Goal: Task Accomplishment & Management: Manage account settings

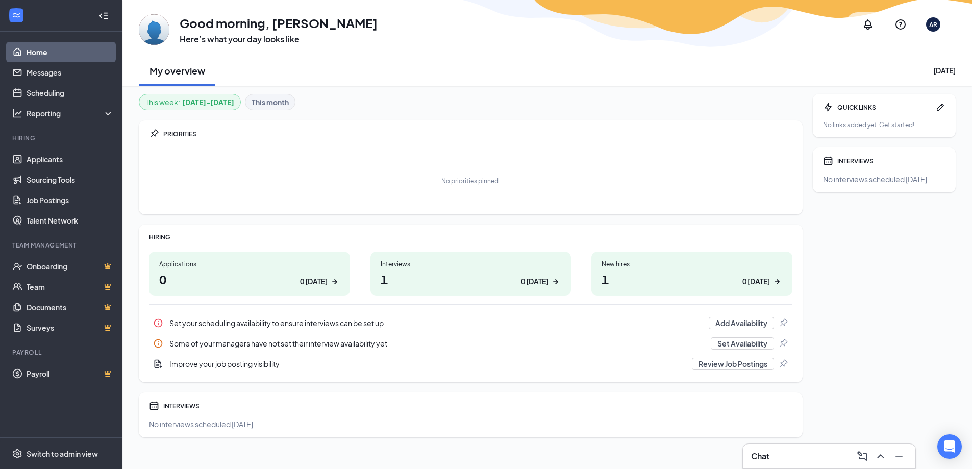
click at [266, 290] on div "Applications 0 0 [DATE]" at bounding box center [249, 273] width 201 height 44
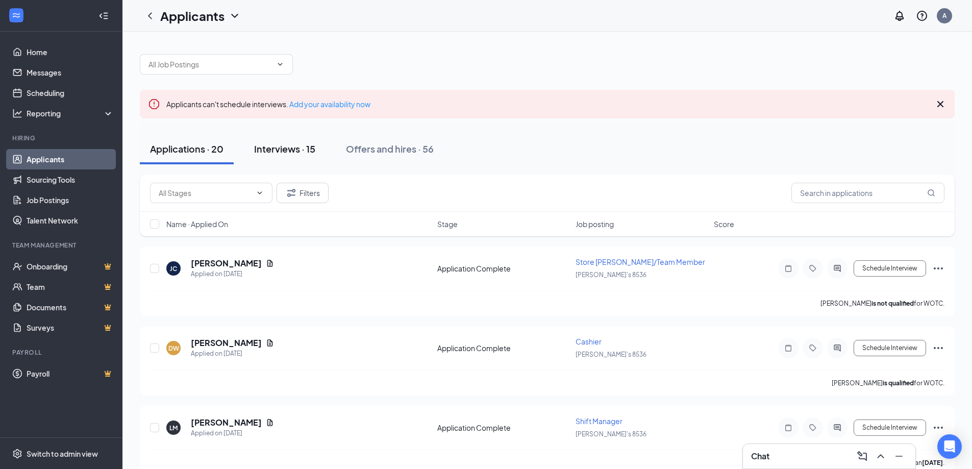
click at [293, 154] on div "Interviews · 15" at bounding box center [284, 148] width 61 height 13
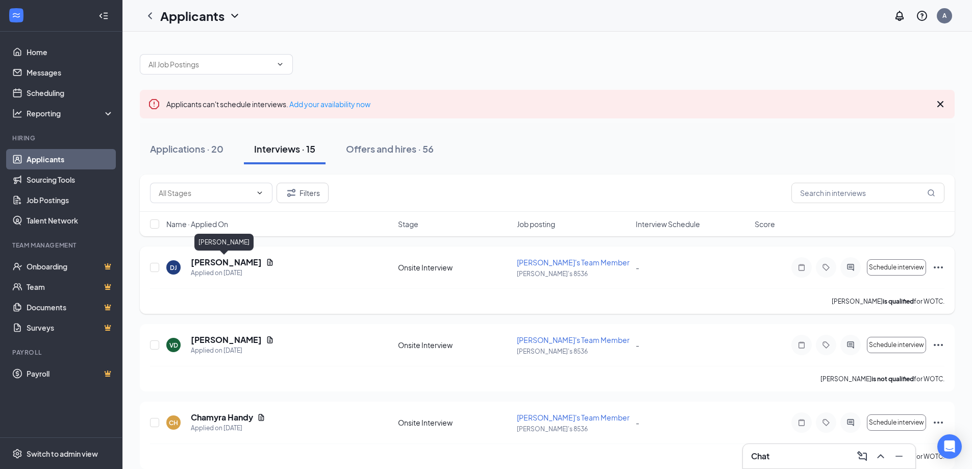
click at [237, 258] on h5 "Dylan Johnson" at bounding box center [226, 262] width 71 height 11
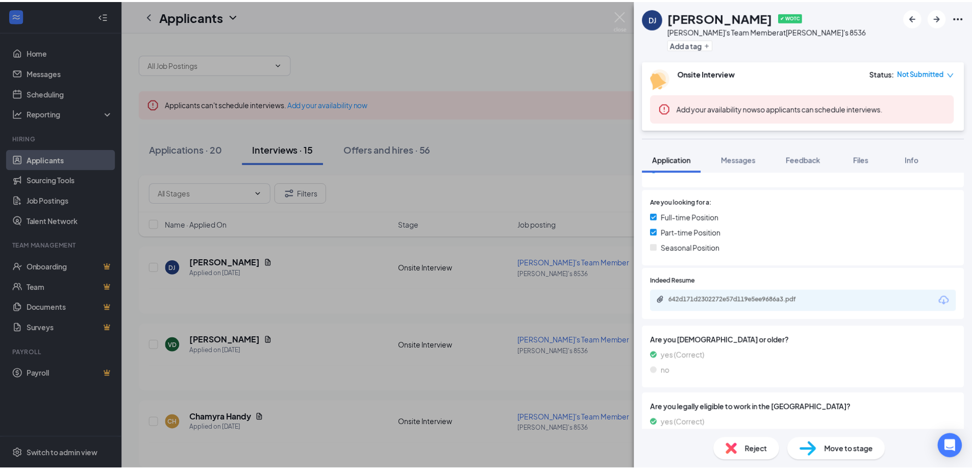
scroll to position [306, 0]
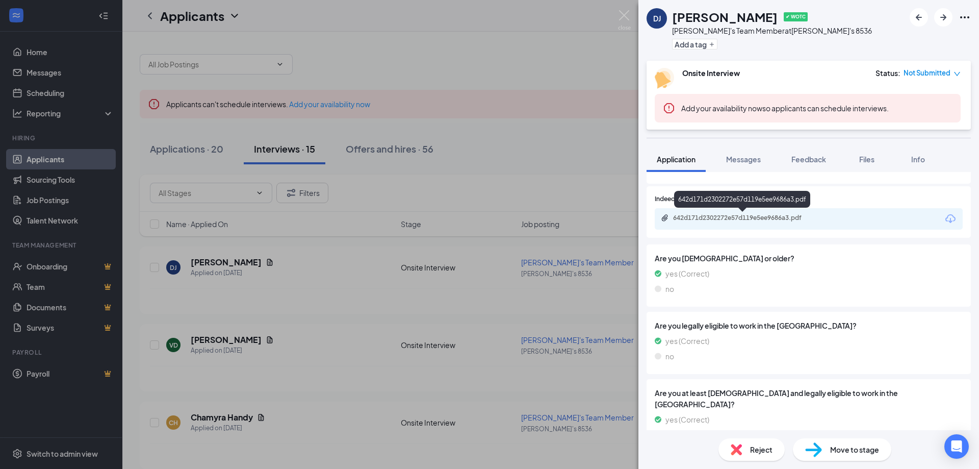
click at [741, 218] on div "642d171d2302272e57d119e5ee9686a3.pdf" at bounding box center [744, 218] width 143 height 8
click at [488, 228] on div "DJ Dylan Johnson ✔ WOTC Arby's Team Member at Arby's 8536 Add a tag Onsite Inte…" at bounding box center [489, 234] width 979 height 469
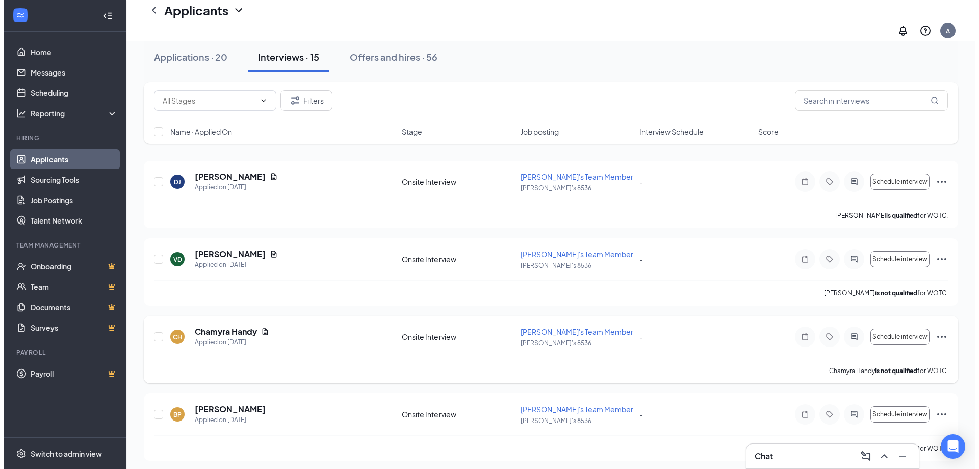
scroll to position [102, 0]
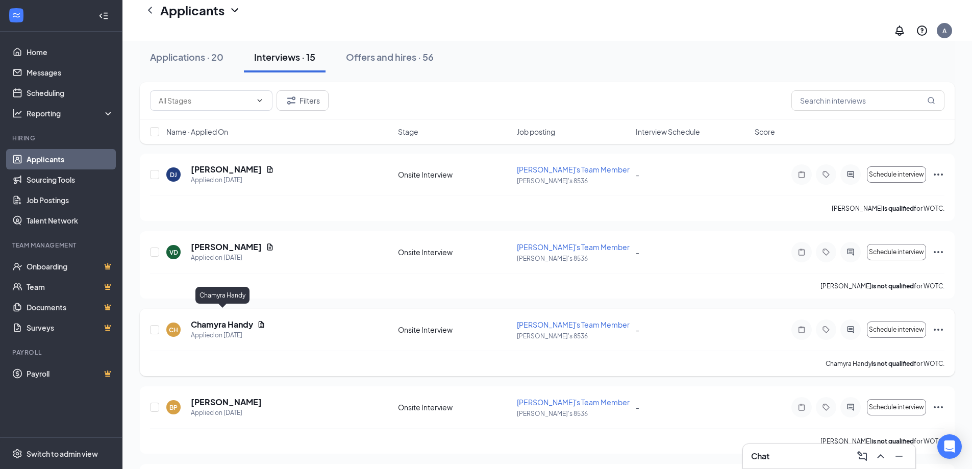
click at [244, 319] on h5 "Chamyra Handy" at bounding box center [222, 324] width 62 height 11
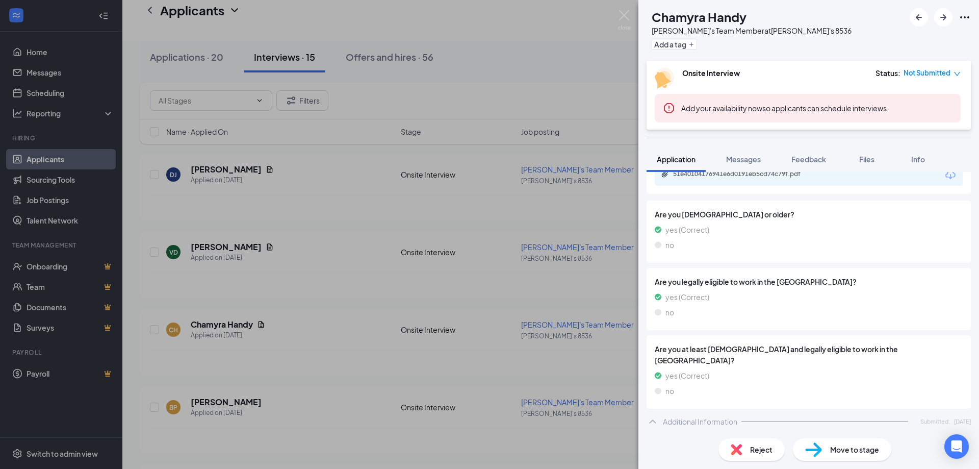
scroll to position [306, 0]
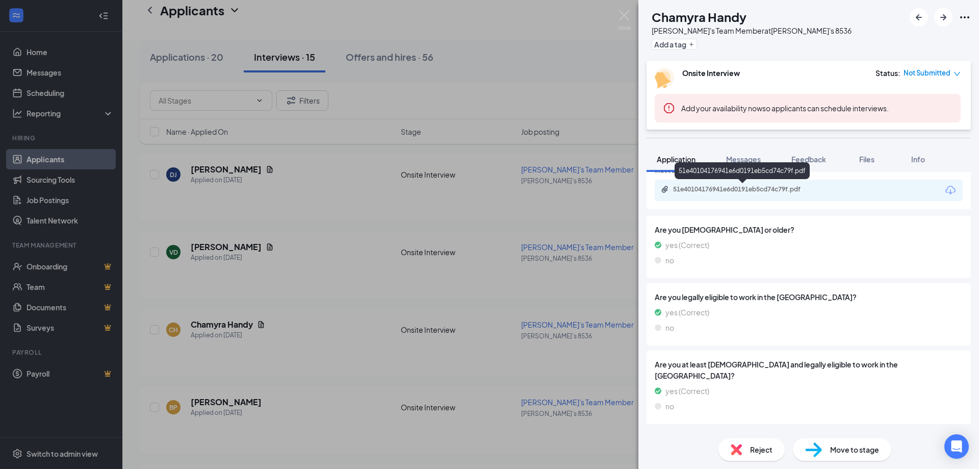
click at [773, 186] on div "51e40104176941e6d0191eb5cd74c79f.pdf" at bounding box center [744, 189] width 143 height 8
click at [392, 52] on div "CH Chamyra Handy Arby's Team Member at Arby's 8536 Add a tag Onsite Interview S…" at bounding box center [489, 234] width 979 height 469
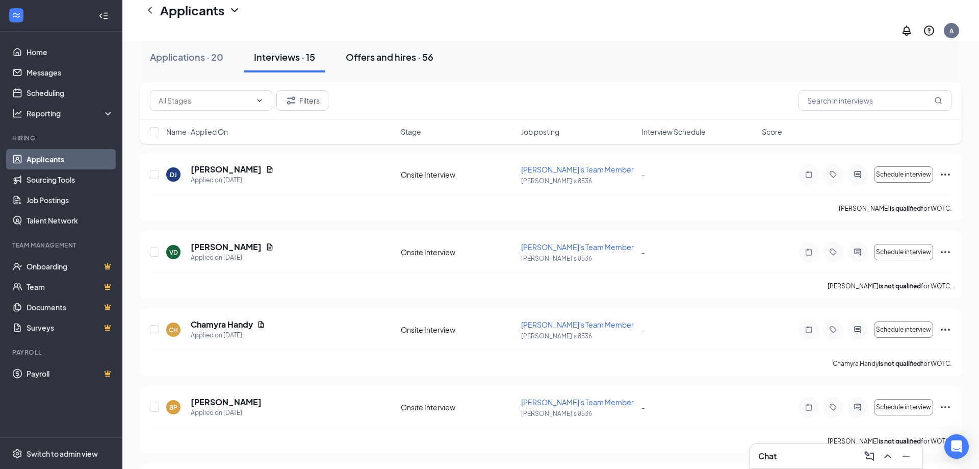
click at [392, 58] on div "Offers and hires · 56" at bounding box center [390, 56] width 88 height 13
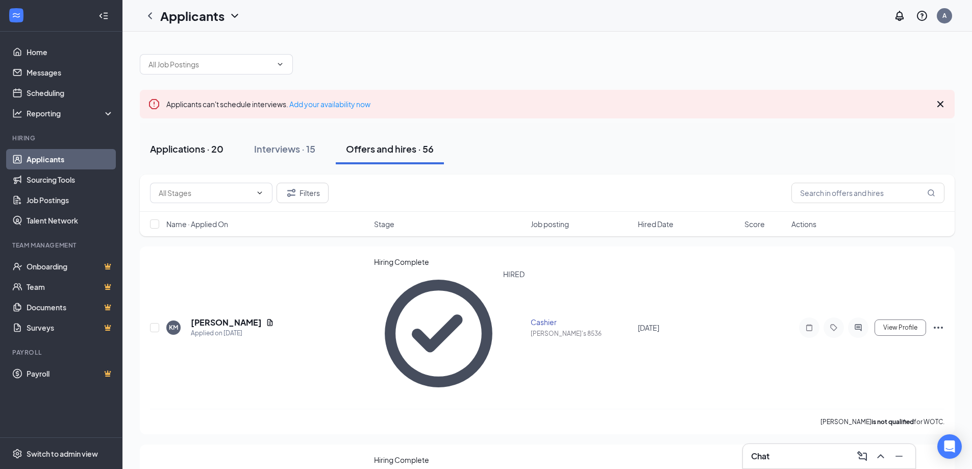
click at [190, 147] on div "Applications · 20" at bounding box center [186, 148] width 73 height 13
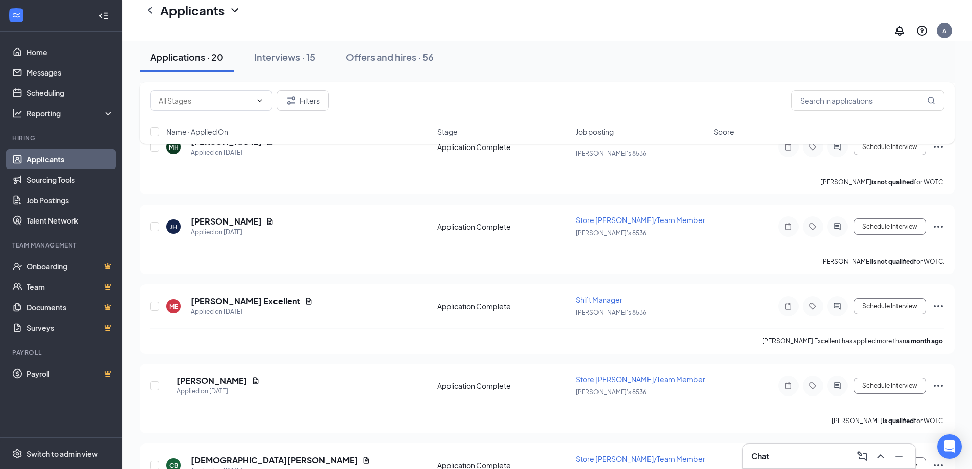
scroll to position [1218, 0]
